Goal: Find specific page/section: Find specific page/section

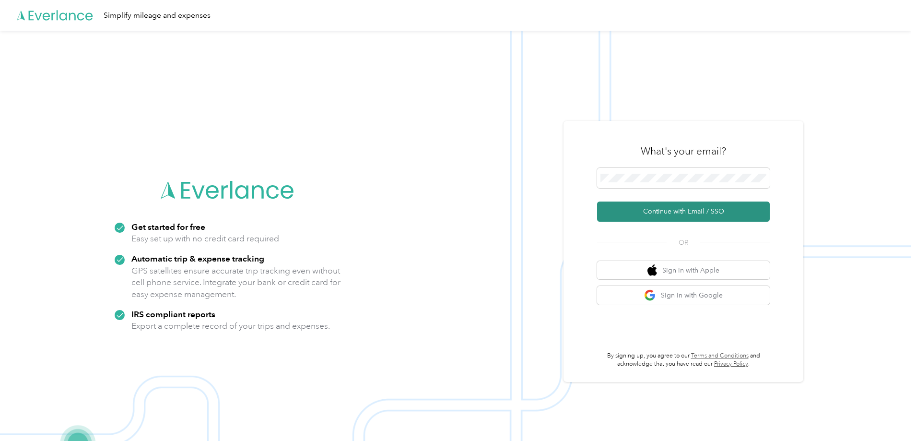
click at [655, 216] on button "Continue with Email / SSO" at bounding box center [683, 211] width 173 height 20
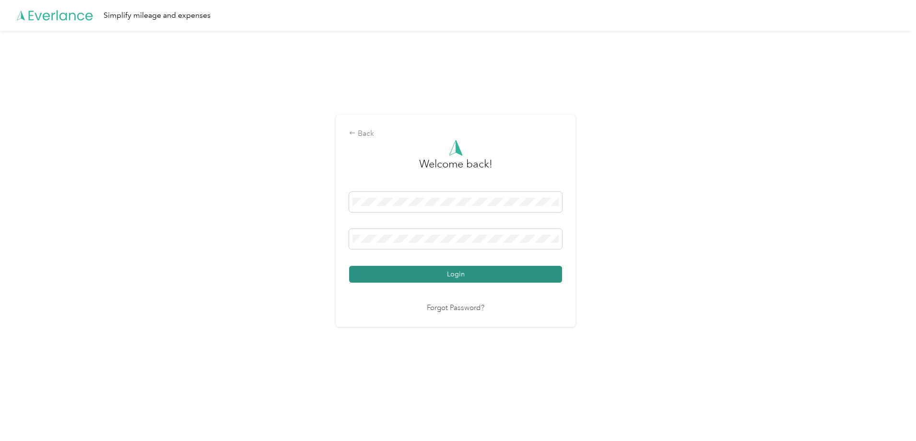
click at [480, 270] on button "Login" at bounding box center [455, 274] width 213 height 17
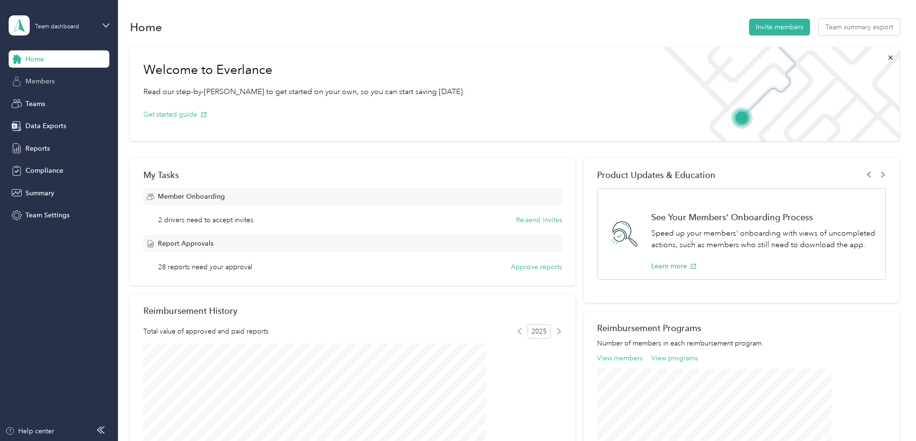
click at [52, 87] on div "Members" at bounding box center [59, 81] width 101 height 17
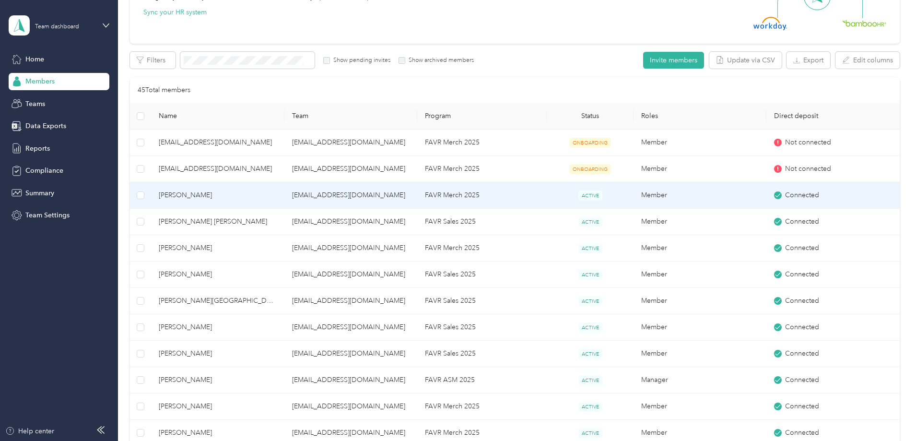
scroll to position [144, 0]
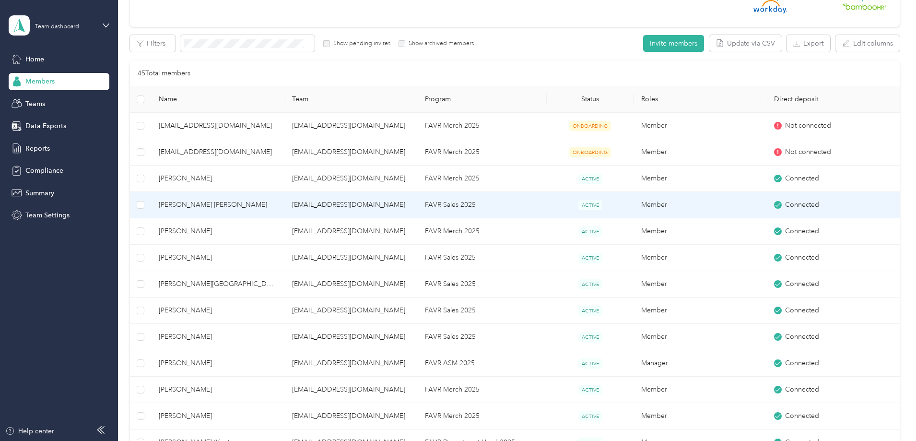
click at [276, 206] on span "[PERSON_NAME] [PERSON_NAME]" at bounding box center [217, 204] width 117 height 11
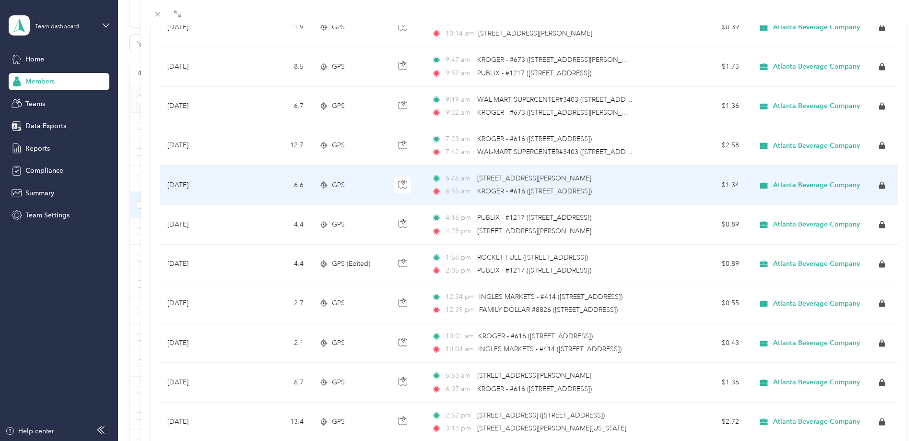
scroll to position [777, 0]
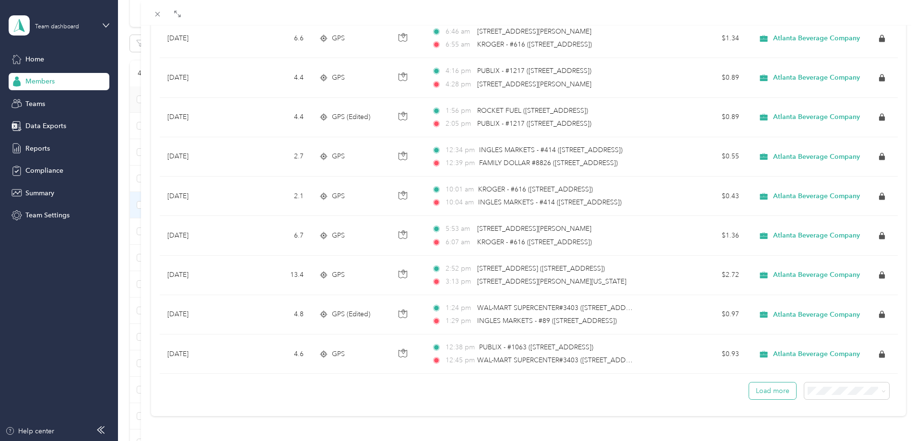
click at [759, 387] on button "Load more" at bounding box center [772, 390] width 47 height 17
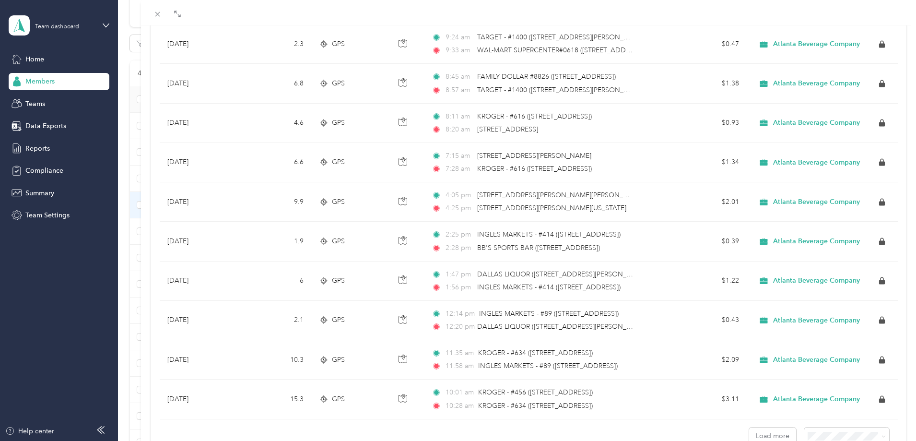
scroll to position [1763, 0]
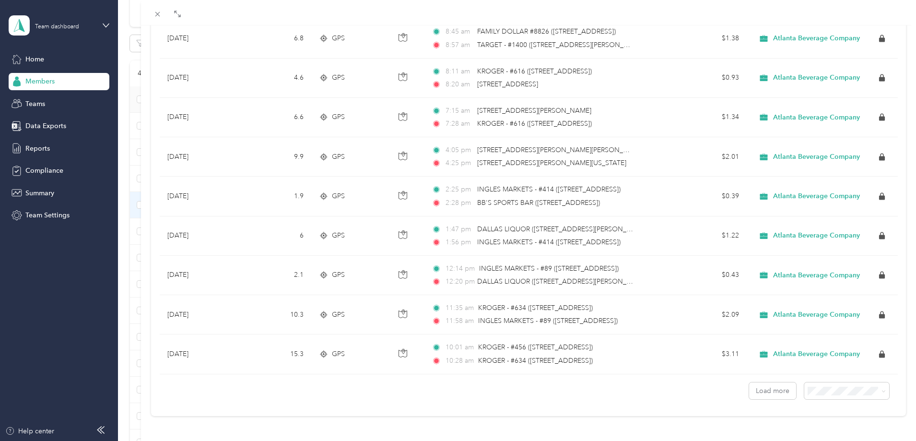
click at [777, 374] on div "Load more" at bounding box center [529, 386] width 738 height 25
click at [775, 382] on button "Load more" at bounding box center [772, 390] width 47 height 17
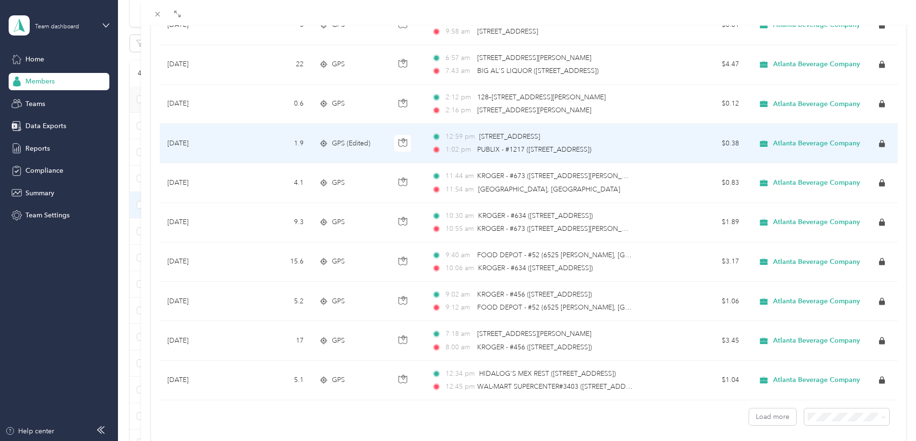
scroll to position [2748, 0]
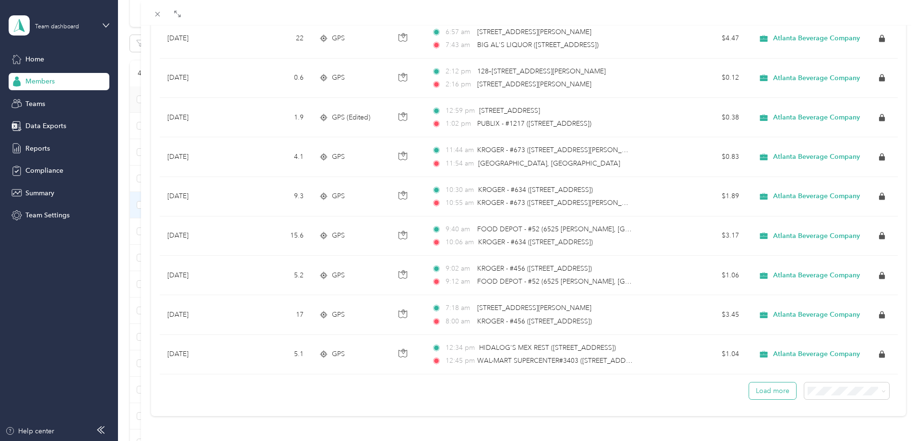
click at [765, 382] on button "Load more" at bounding box center [772, 390] width 47 height 17
click at [757, 383] on button "Load more" at bounding box center [772, 390] width 47 height 17
click at [772, 382] on button "Load more" at bounding box center [772, 390] width 47 height 17
drag, startPoint x: 771, startPoint y: 384, endPoint x: 796, endPoint y: 385, distance: 24.9
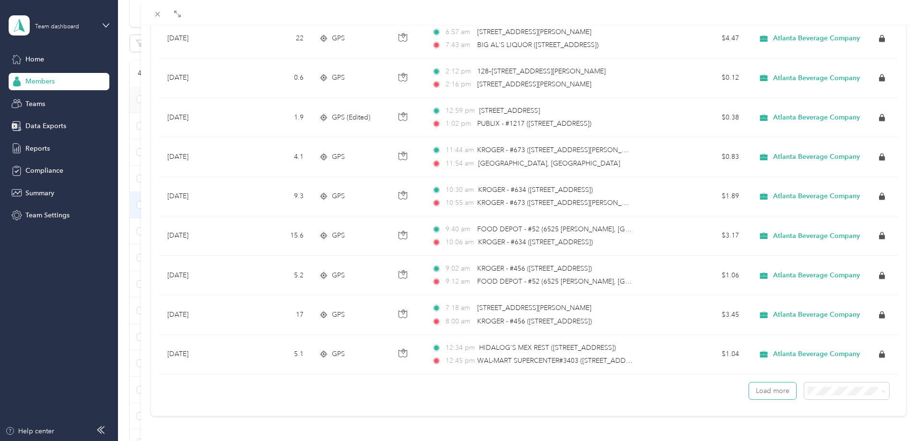
click at [772, 385] on button "Load more" at bounding box center [772, 390] width 47 height 17
click at [820, 350] on span "50 per load" at bounding box center [820, 349] width 35 height 8
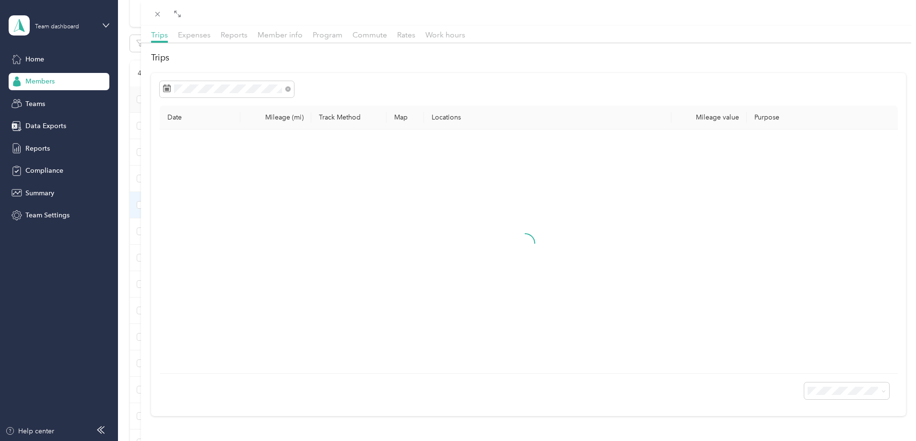
scroll to position [35, 0]
click at [288, 86] on icon at bounding box center [287, 88] width 5 height 5
click at [174, 134] on icon at bounding box center [177, 137] width 10 height 10
click at [180, 186] on div "4" at bounding box center [185, 185] width 12 height 12
click at [187, 230] on div "25" at bounding box center [185, 230] width 12 height 12
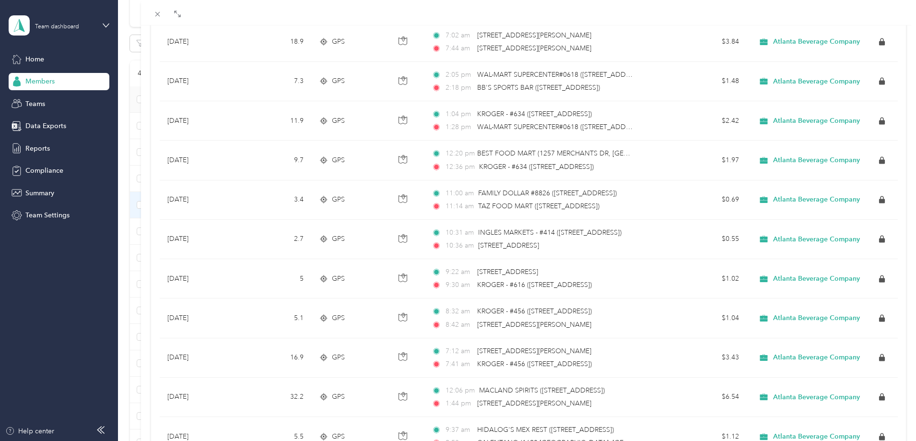
scroll to position [1763, 0]
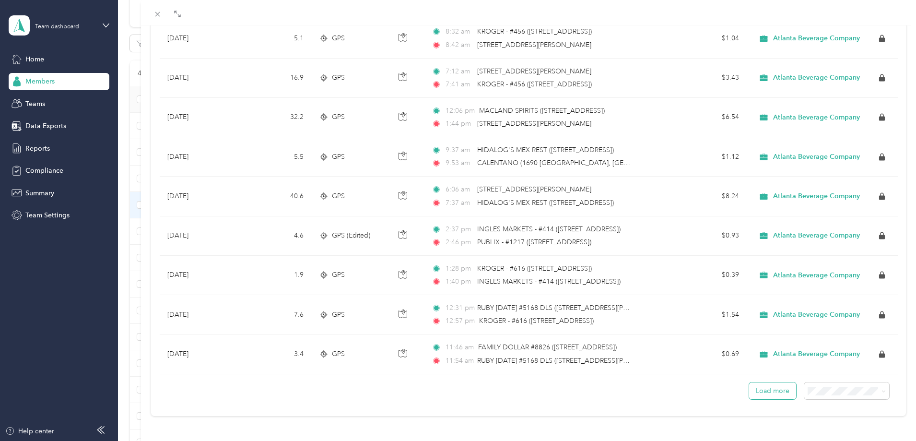
click at [770, 383] on button "Load more" at bounding box center [772, 390] width 47 height 17
click at [754, 382] on button "Load more" at bounding box center [772, 390] width 47 height 17
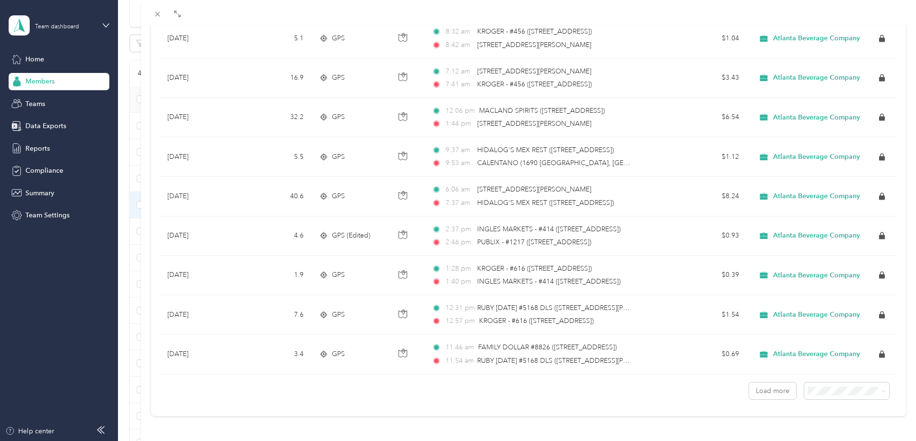
click at [813, 367] on span "100 per load" at bounding box center [822, 365] width 39 height 8
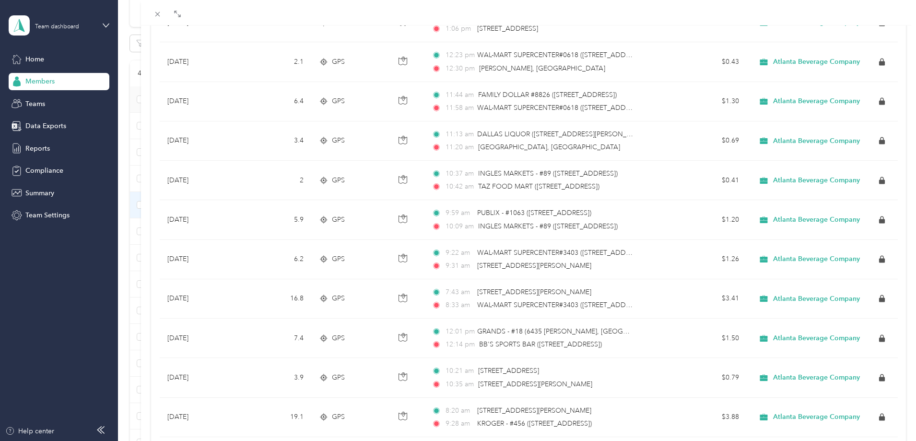
scroll to position [2590, 0]
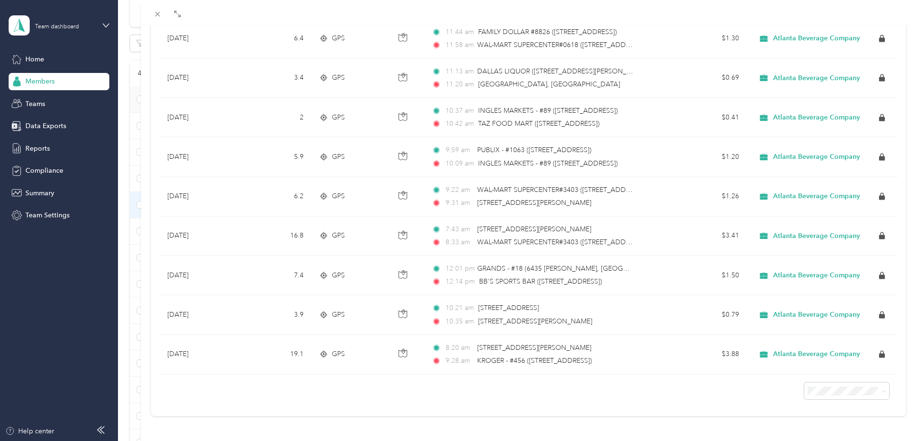
drag, startPoint x: 752, startPoint y: 388, endPoint x: 735, endPoint y: 369, distance: 25.5
click at [752, 388] on div at bounding box center [529, 386] width 738 height 25
